Goal: Task Accomplishment & Management: Use online tool/utility

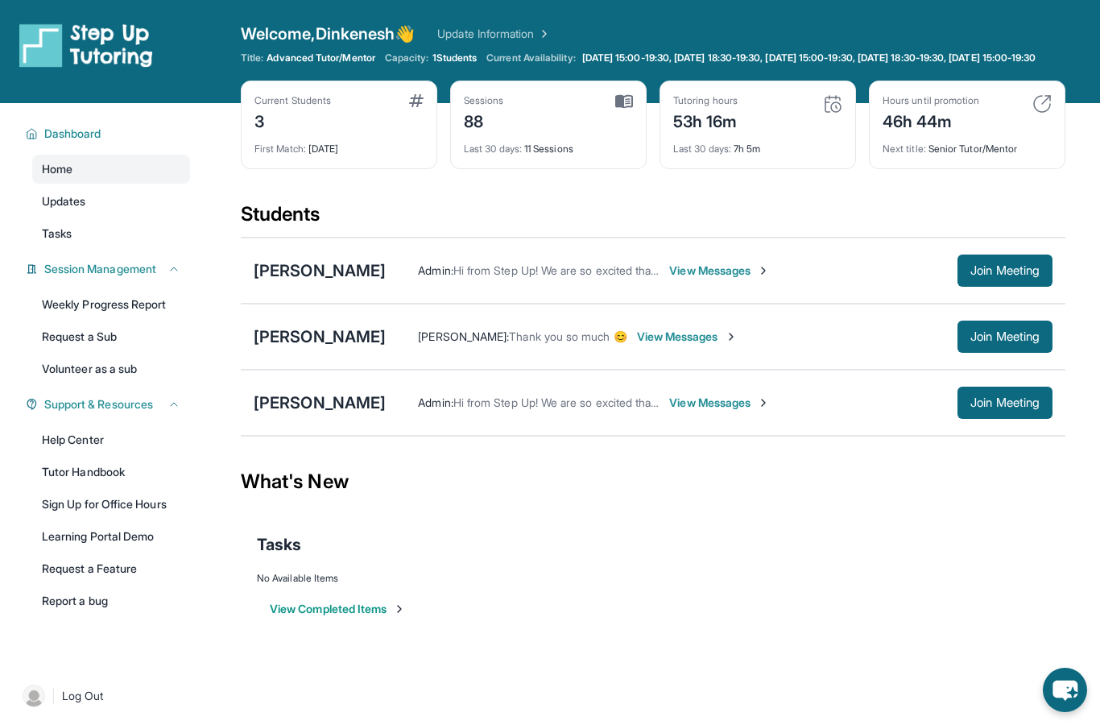
scroll to position [100, 0]
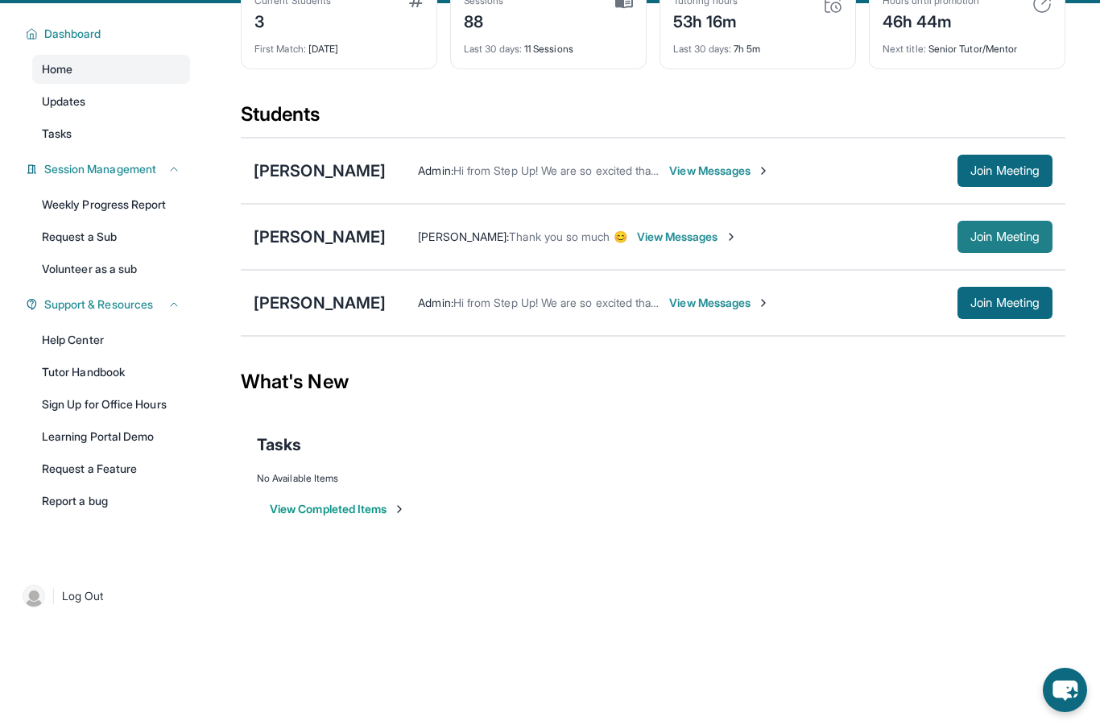
click at [997, 242] on span "Join Meeting" at bounding box center [1005, 237] width 69 height 10
click at [998, 253] on button "Join Meeting" at bounding box center [1005, 237] width 95 height 32
